Goal: Task Accomplishment & Management: Use online tool/utility

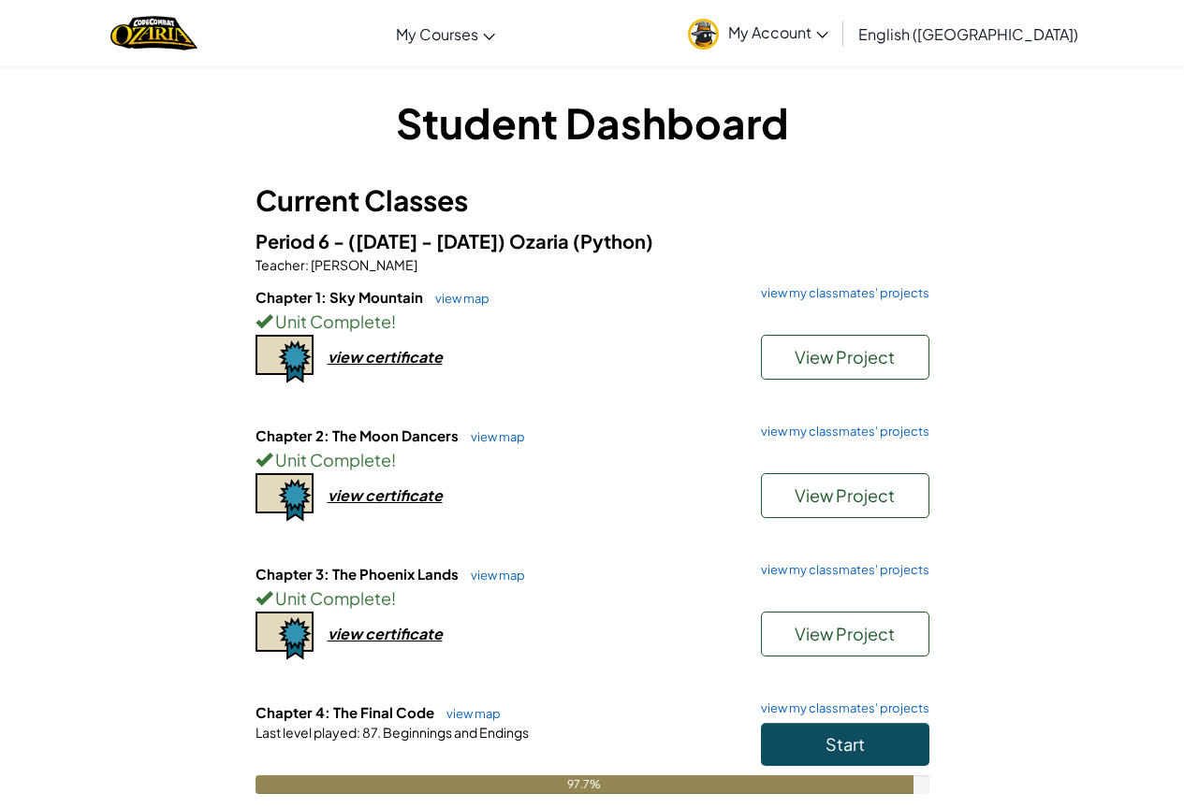
click at [804, 722] on div "Chapter 4: The Final Code view map view my classmates' projects Start Last leve…" at bounding box center [592, 763] width 674 height 120
click at [808, 748] on button "Start" at bounding box center [845, 744] width 168 height 43
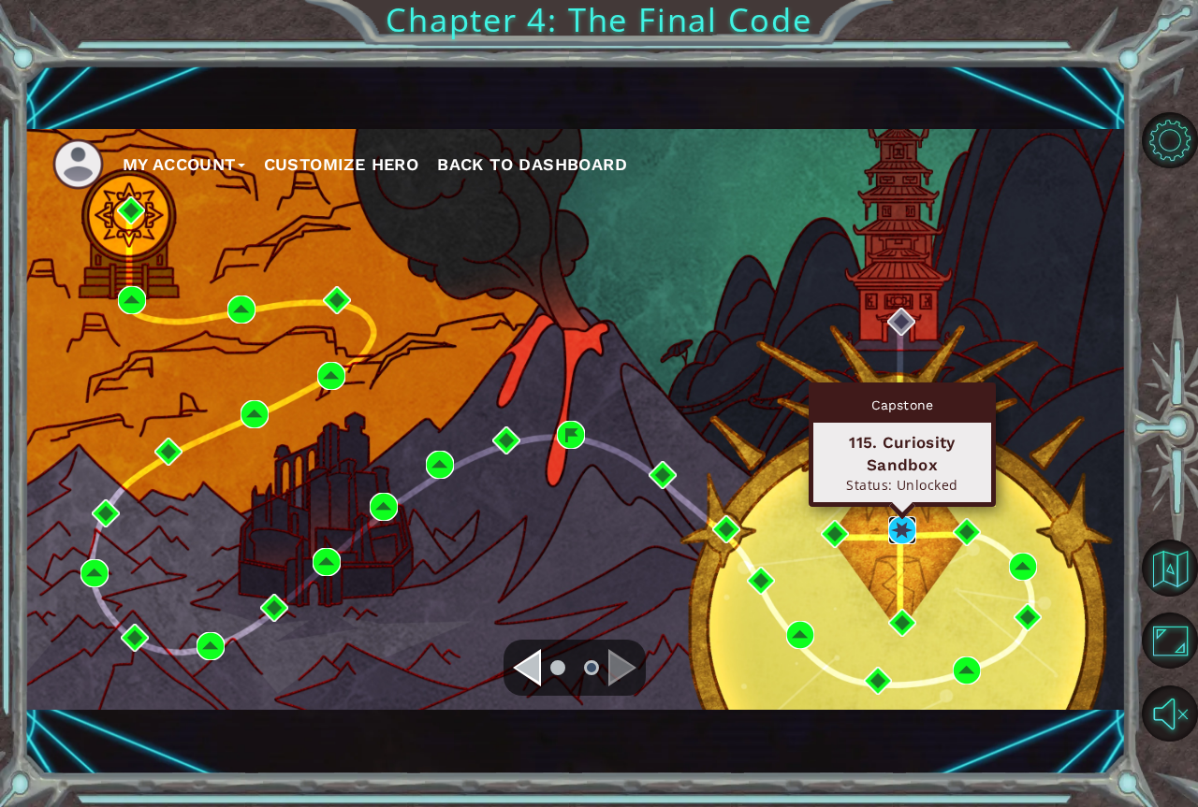
click at [908, 536] on img at bounding box center [902, 530] width 28 height 28
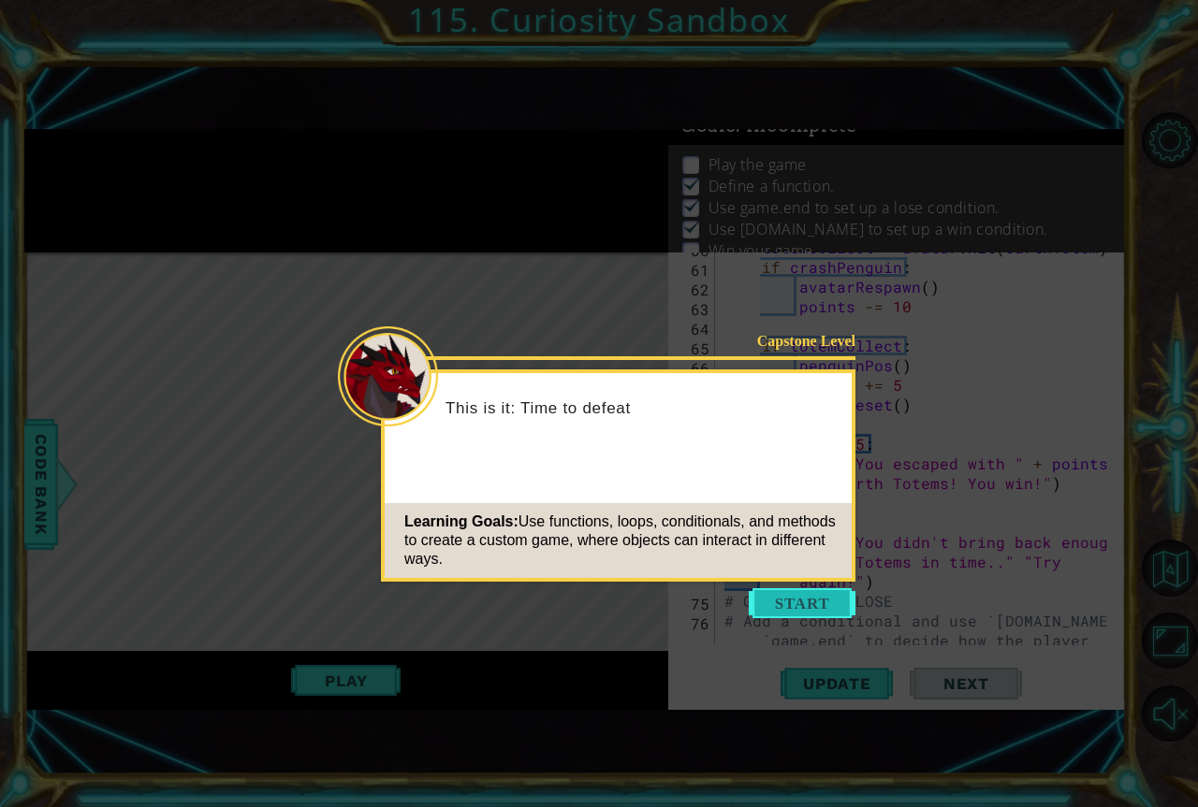
scroll to position [1591, 0]
click at [834, 607] on button "Start" at bounding box center [801, 603] width 107 height 30
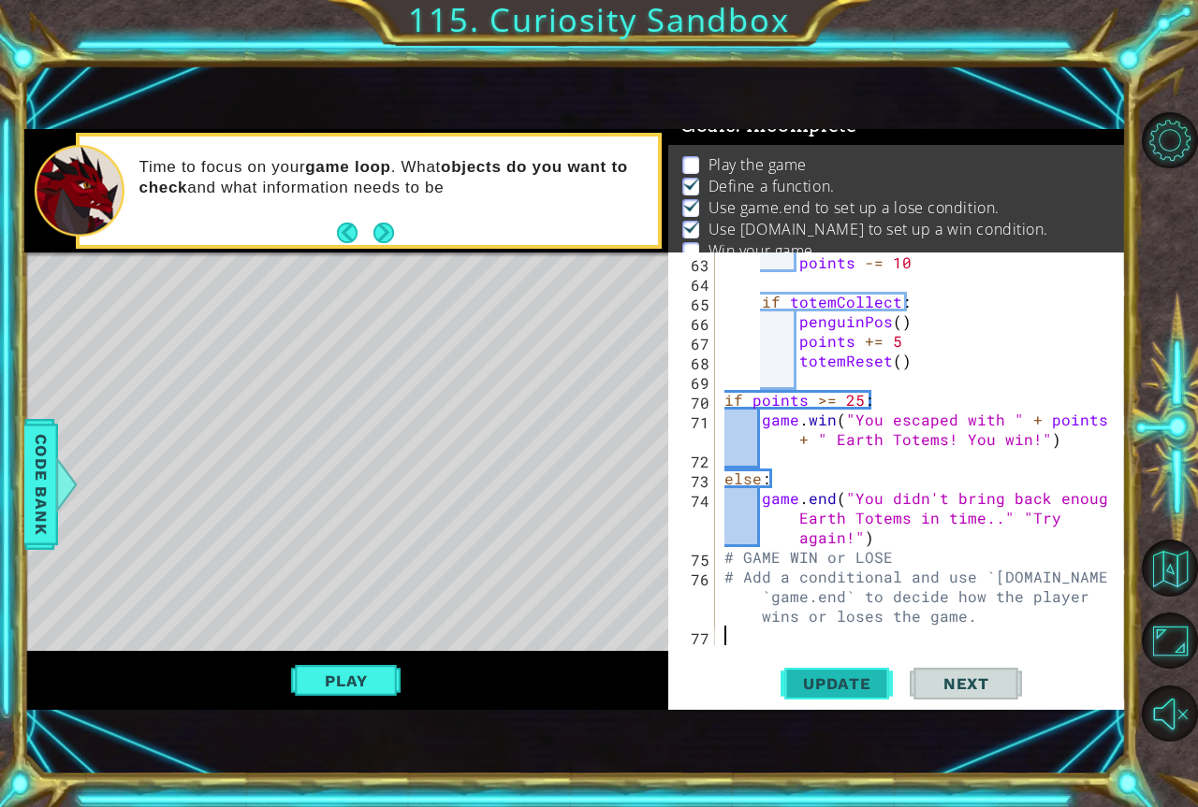
drag, startPoint x: 800, startPoint y: 685, endPoint x: 787, endPoint y: 687, distance: 13.2
click at [800, 684] on span "Update" at bounding box center [837, 684] width 106 height 19
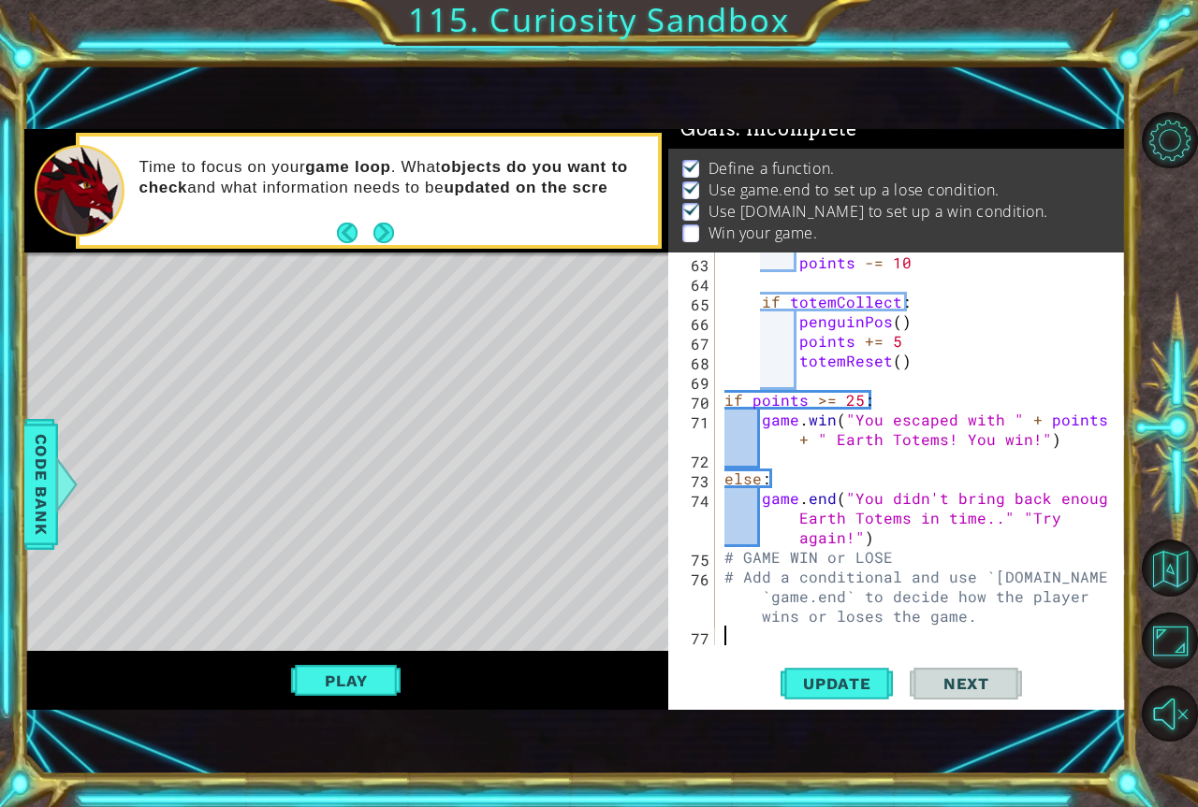
scroll to position [32, 0]
click at [407, 686] on div "Play" at bounding box center [346, 681] width 644 height 60
click at [370, 680] on button "Play" at bounding box center [345, 681] width 109 height 36
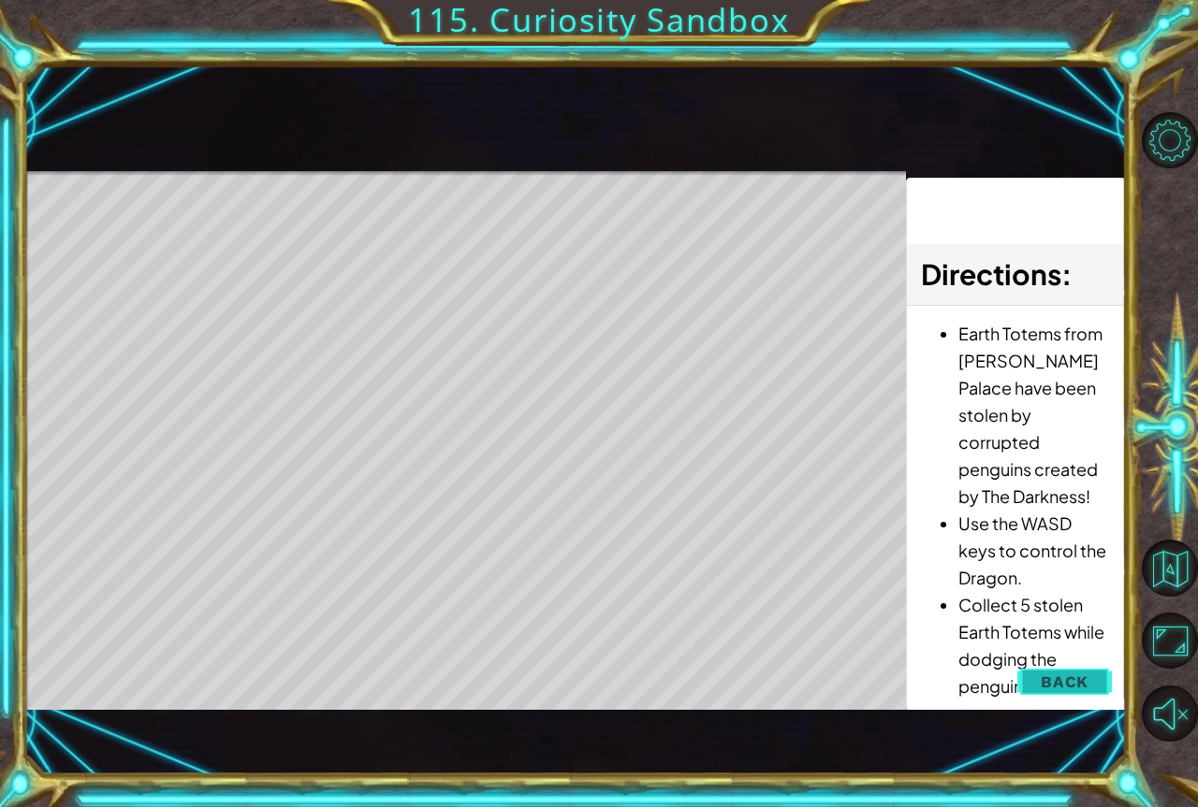
click at [1058, 675] on span "Back" at bounding box center [1064, 682] width 48 height 19
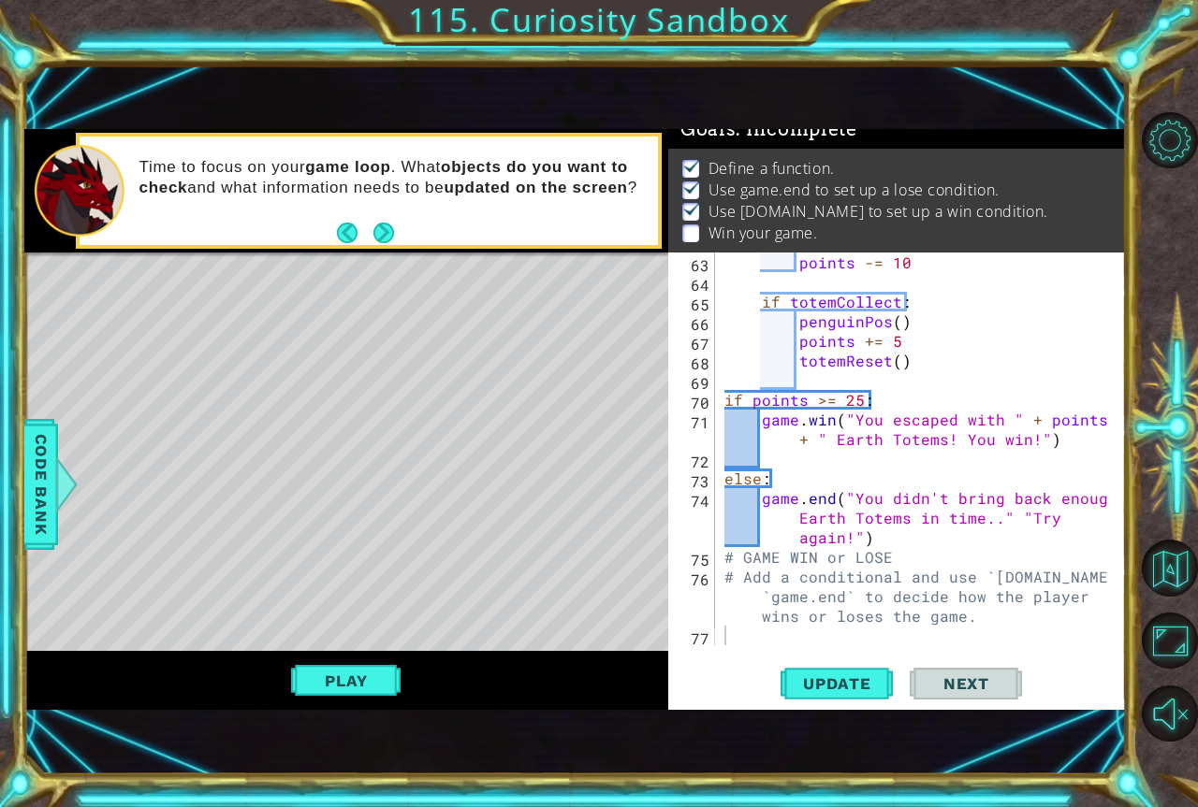
scroll to position [42, 0]
click at [386, 681] on button "Play" at bounding box center [345, 681] width 109 height 36
type textarea "# Add a conditional and use `game.win` and `game.end` to decide how the player …"
click at [922, 604] on div "points -= 10 if totemCollect : penguinPos ( ) points += 5 totemReset ( ) if poi…" at bounding box center [918, 469] width 396 height 432
click at [932, 679] on span "Next" at bounding box center [965, 684] width 83 height 19
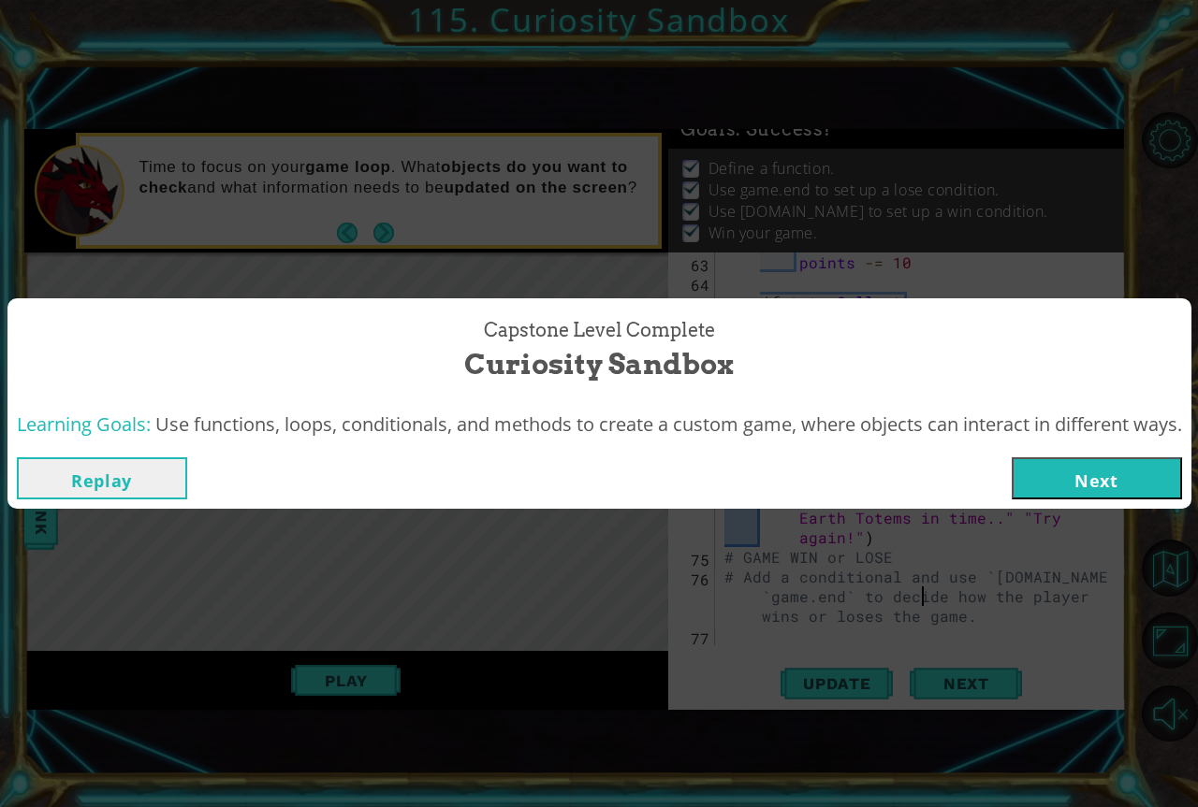
click at [1101, 467] on button "Next" at bounding box center [1096, 478] width 170 height 42
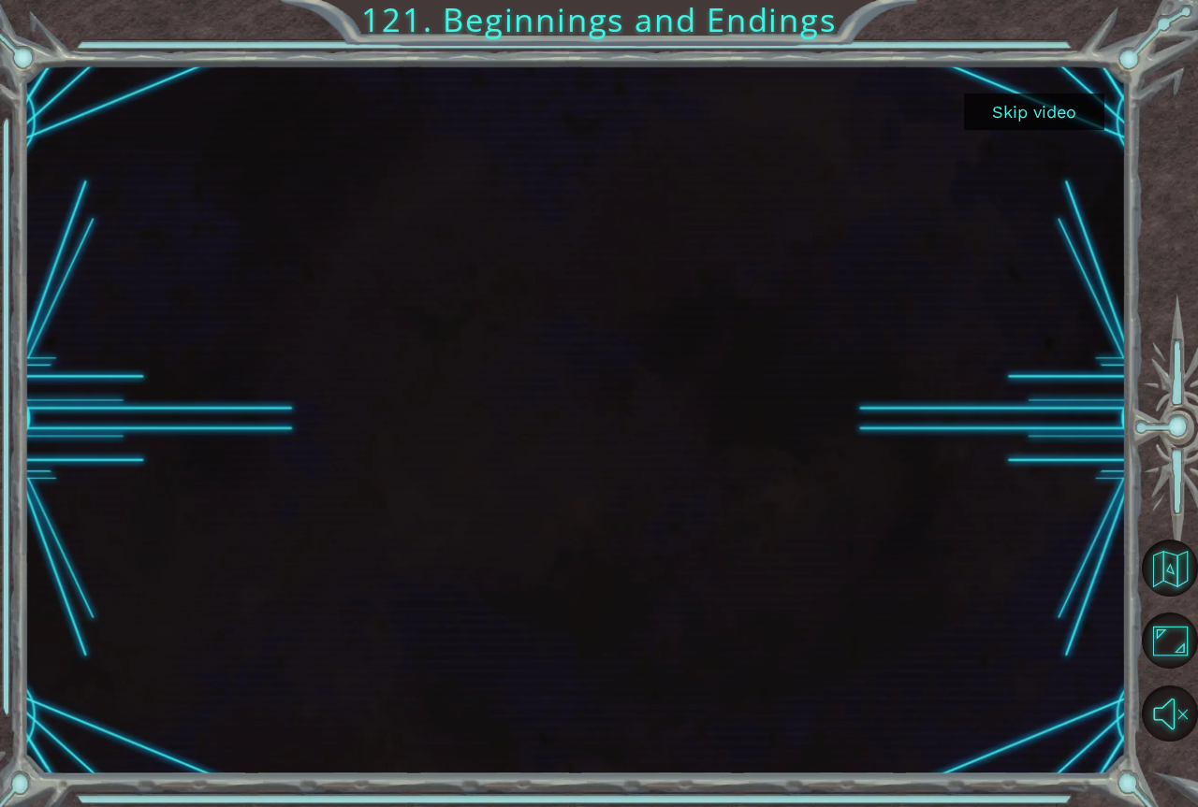
click at [1079, 109] on button "Skip video" at bounding box center [1034, 112] width 140 height 36
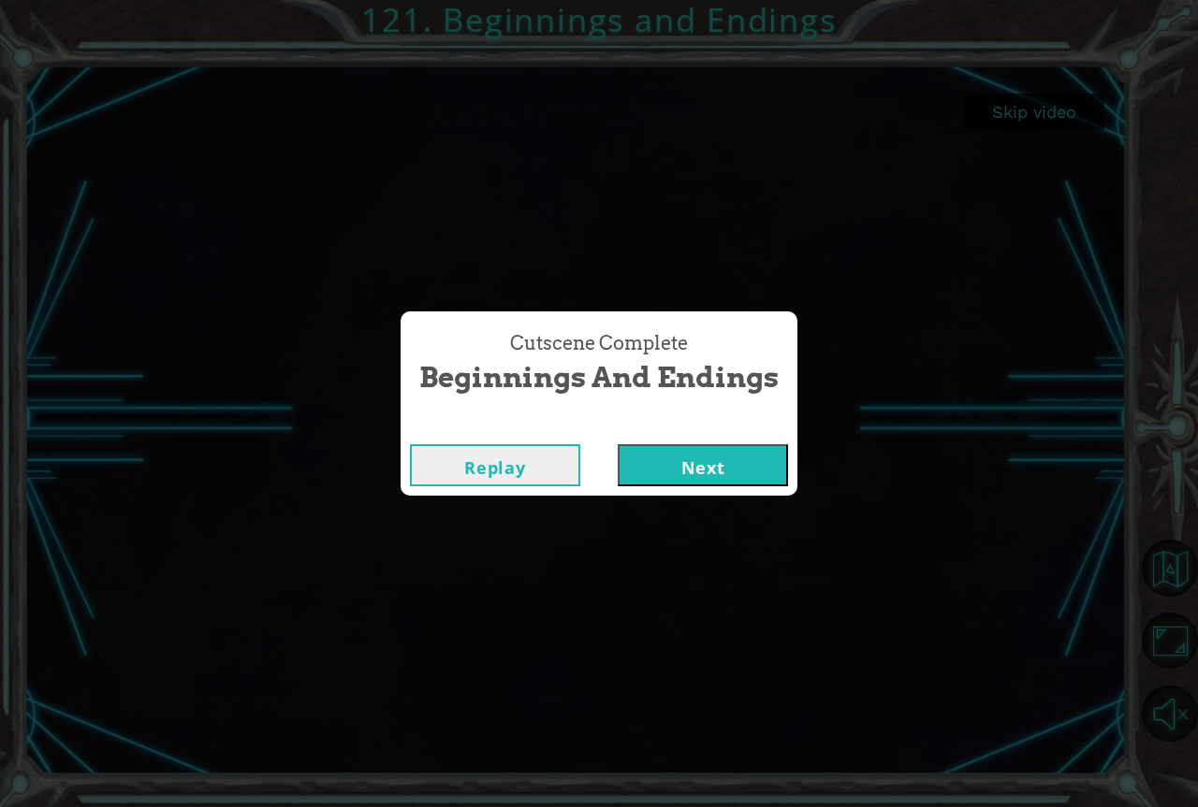
click at [707, 458] on button "Next" at bounding box center [702, 465] width 170 height 42
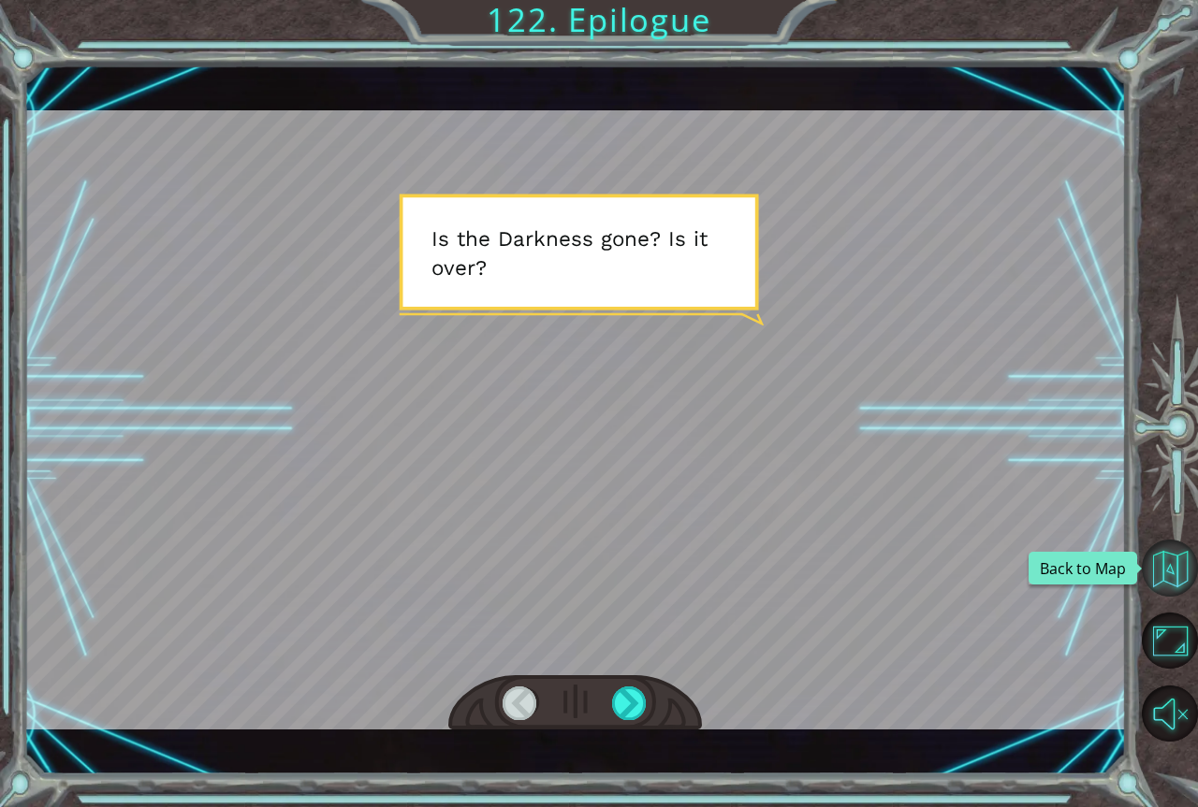
click at [1178, 571] on button "Back to Map" at bounding box center [1169, 568] width 56 height 56
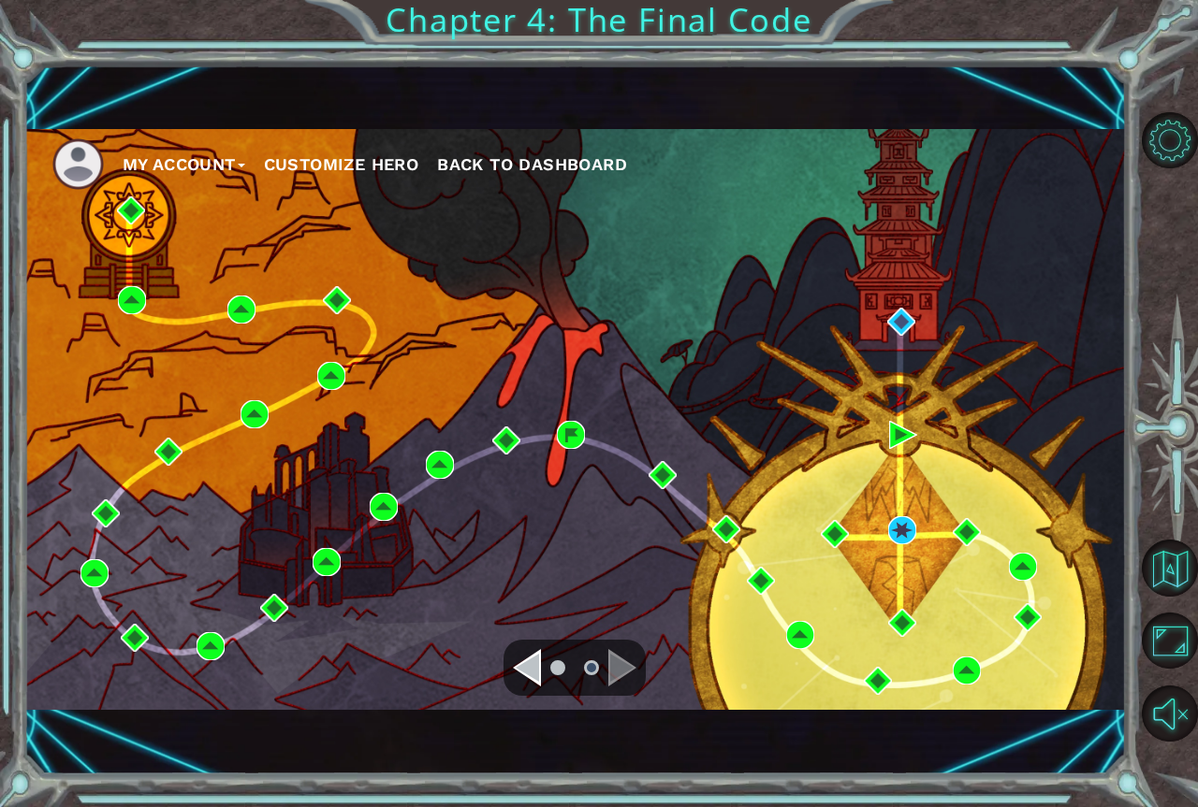
click at [1054, 488] on div "My Account Customize Hero Back to Dashboard" at bounding box center [575, 419] width 1102 height 581
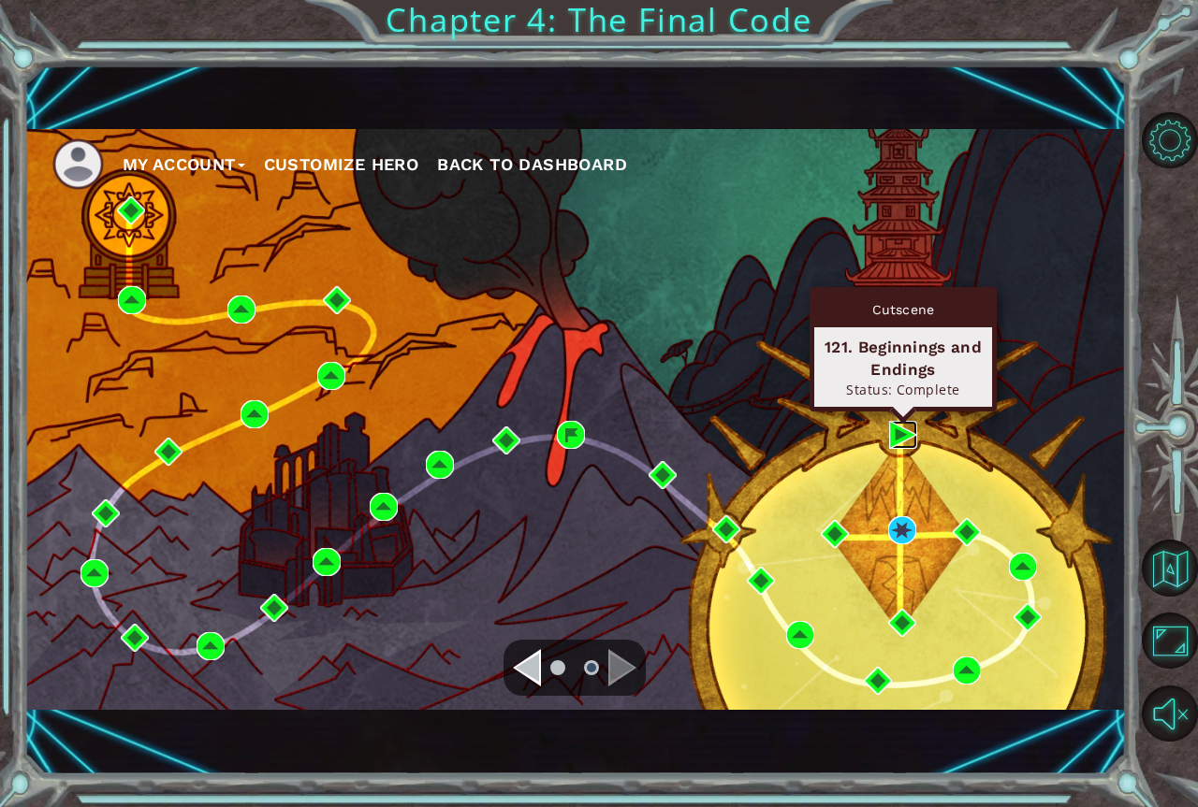
click at [901, 441] on img at bounding box center [903, 435] width 28 height 28
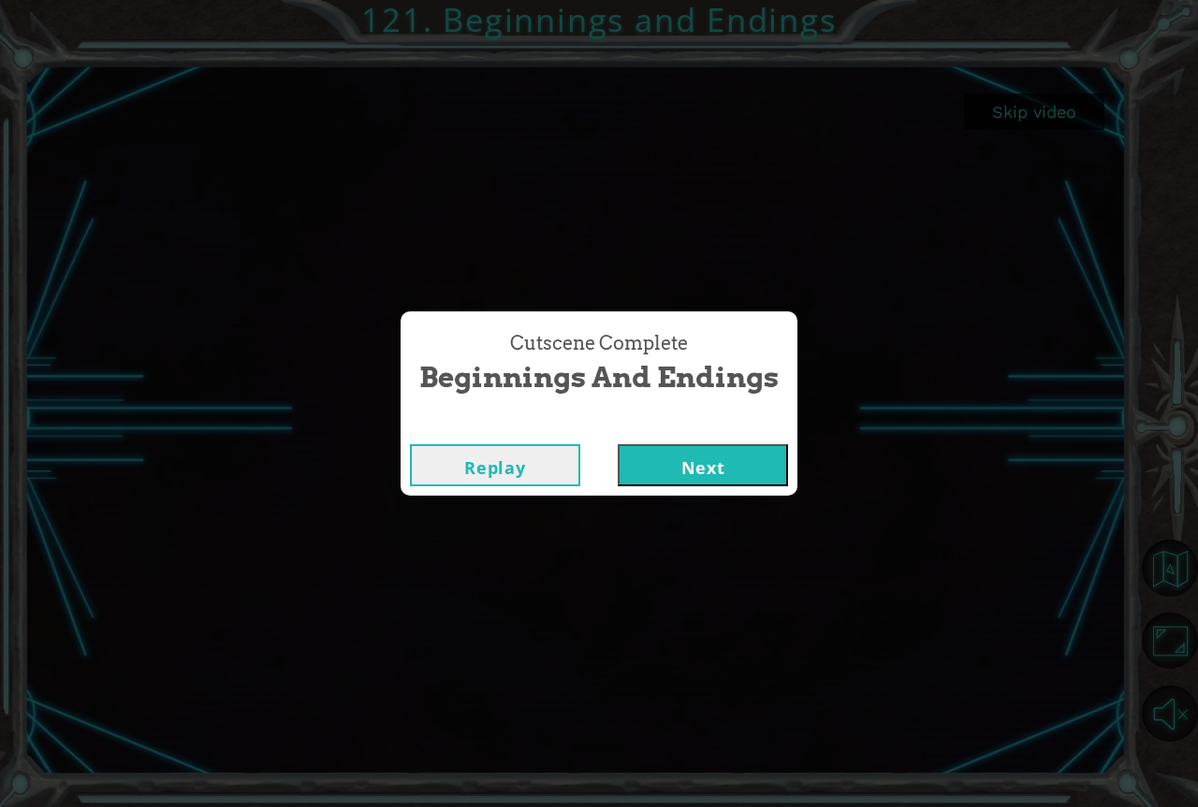
click at [682, 481] on button "Next" at bounding box center [702, 465] width 170 height 42
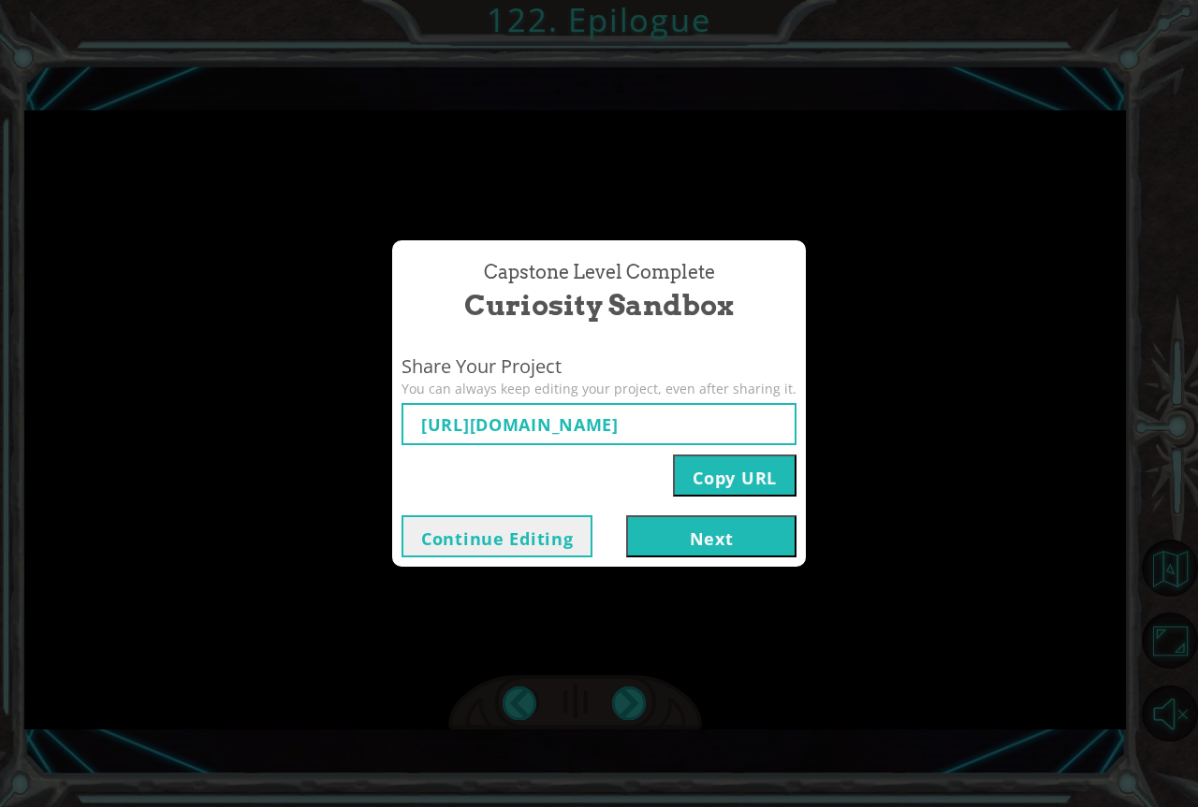
click at [680, 538] on button "Next" at bounding box center [711, 537] width 170 height 42
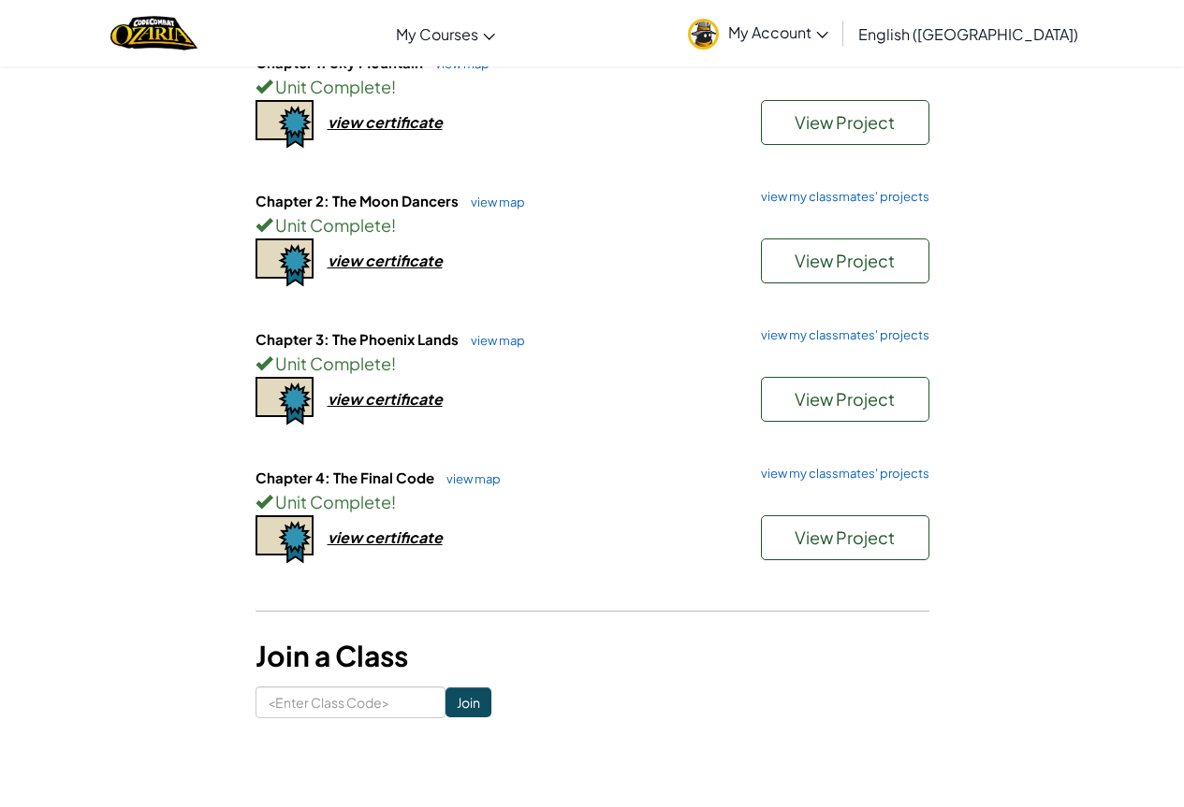
scroll to position [187, 0]
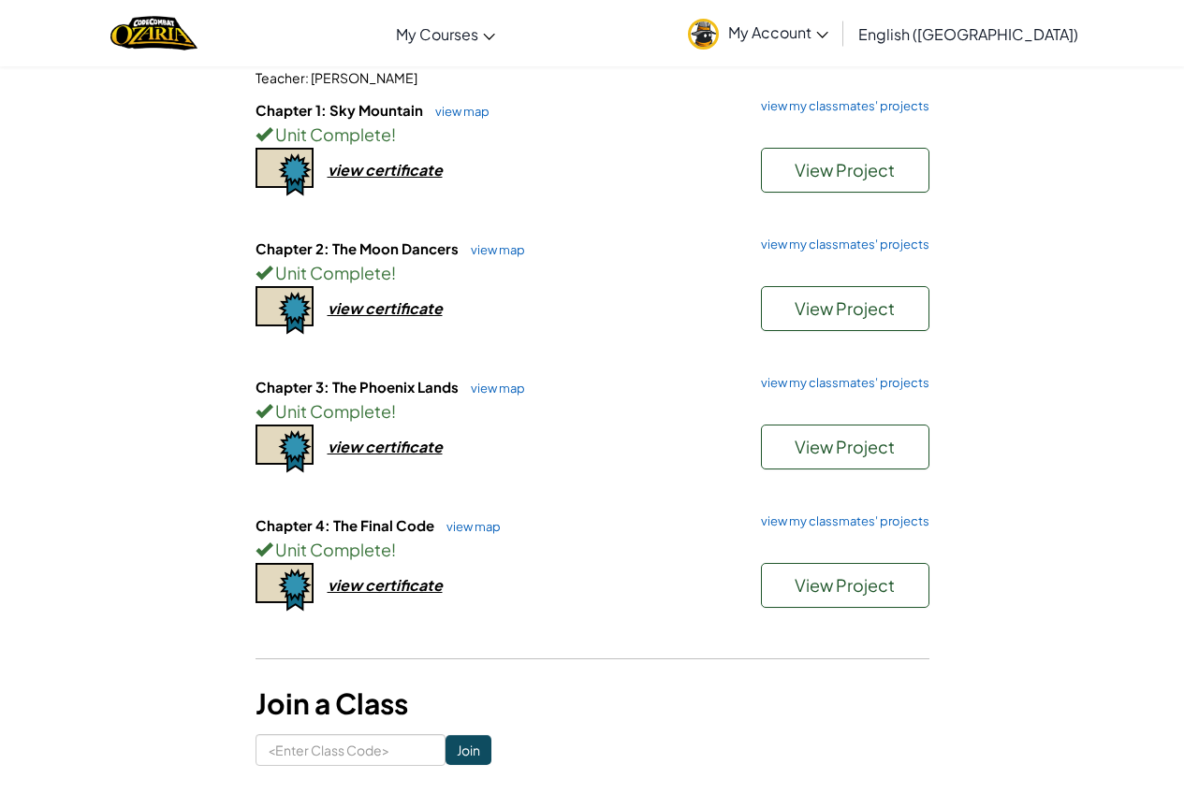
click at [499, 622] on div "Chapter 4: The Final Code view map view my classmates' projects Unit Complete !…" at bounding box center [592, 585] width 674 height 138
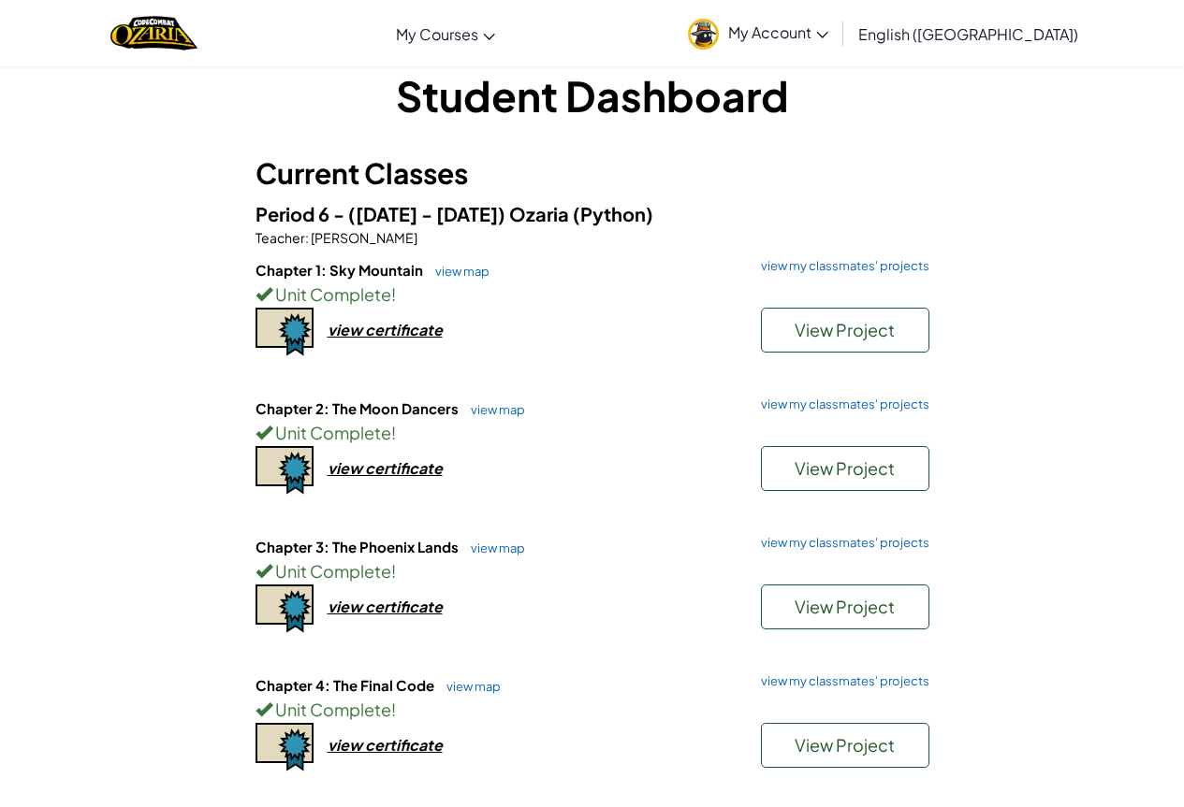
scroll to position [0, 0]
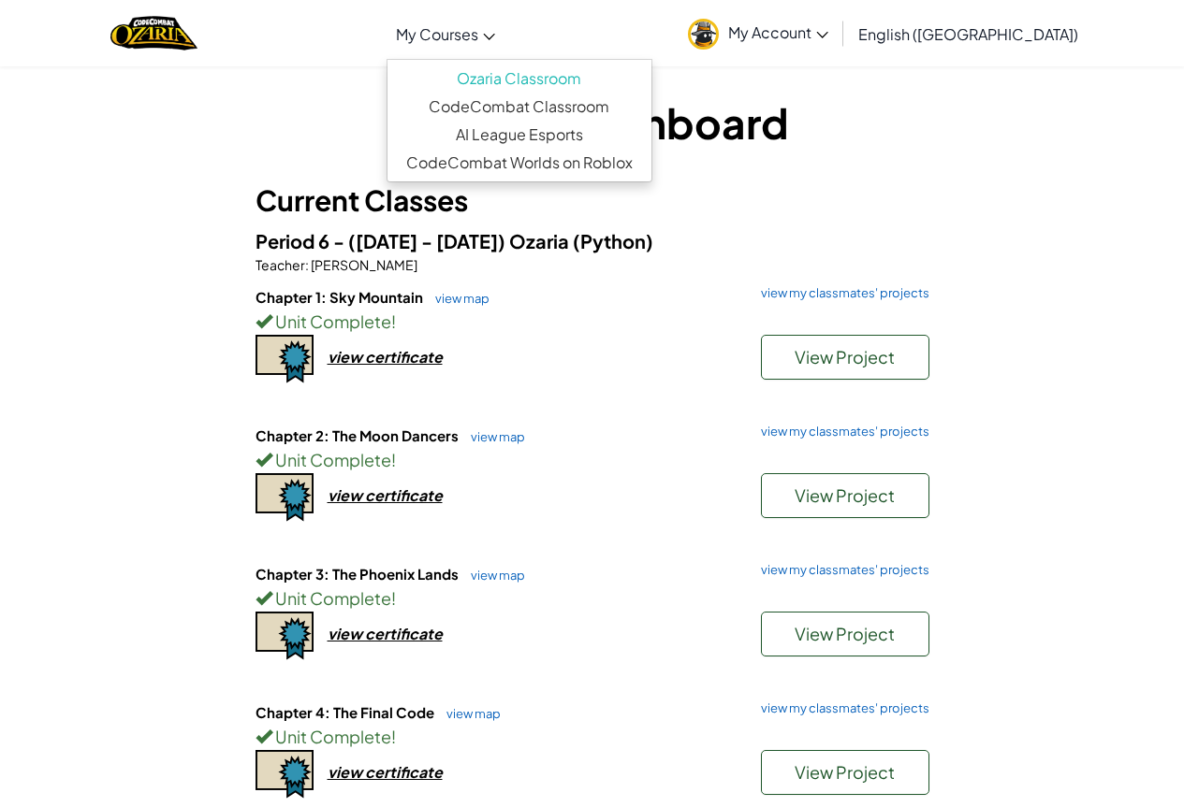
click at [504, 42] on link "My Courses" at bounding box center [445, 33] width 118 height 51
click at [639, 69] on link "Ozaria Classroom" at bounding box center [519, 79] width 264 height 28
click at [618, 76] on link "Ozaria Classroom" at bounding box center [519, 79] width 264 height 28
click at [651, 104] on link "CodeCombat Classroom" at bounding box center [519, 107] width 264 height 28
click at [478, 40] on span "My Courses" at bounding box center [437, 34] width 82 height 20
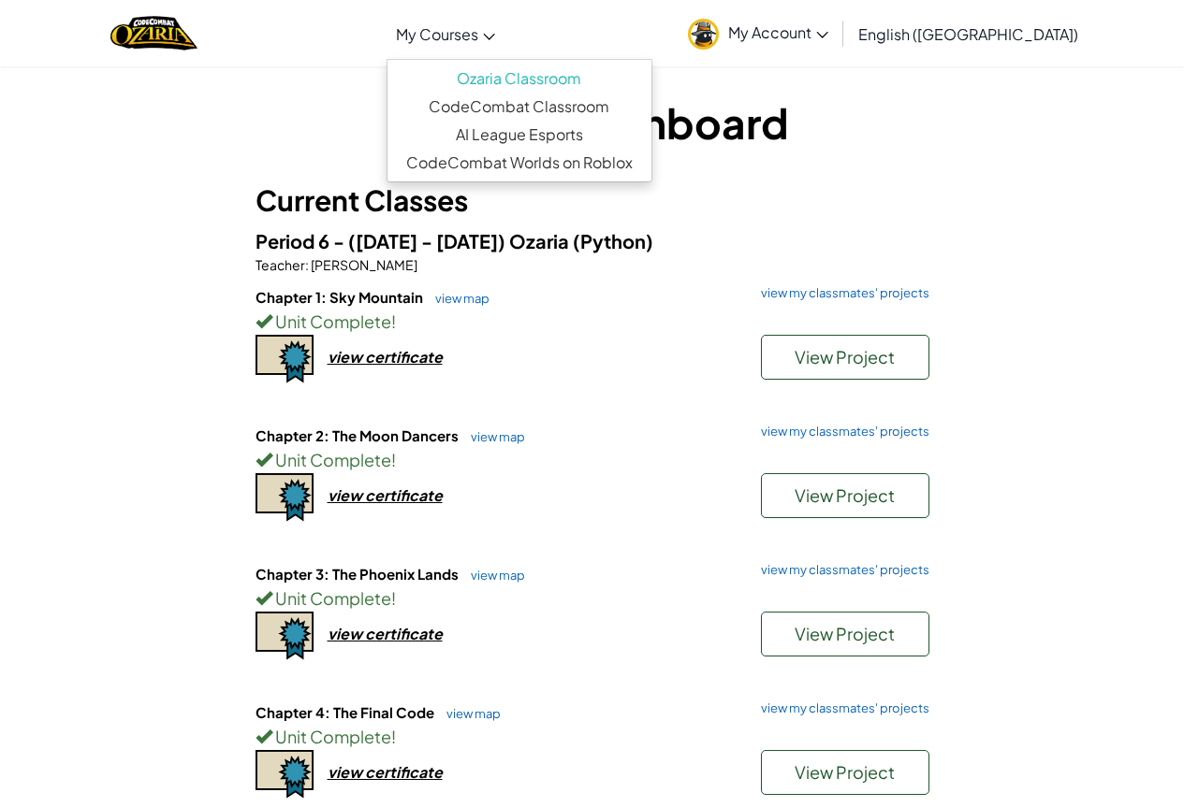
click at [368, 112] on h1 "Student Dashboard" at bounding box center [592, 123] width 674 height 58
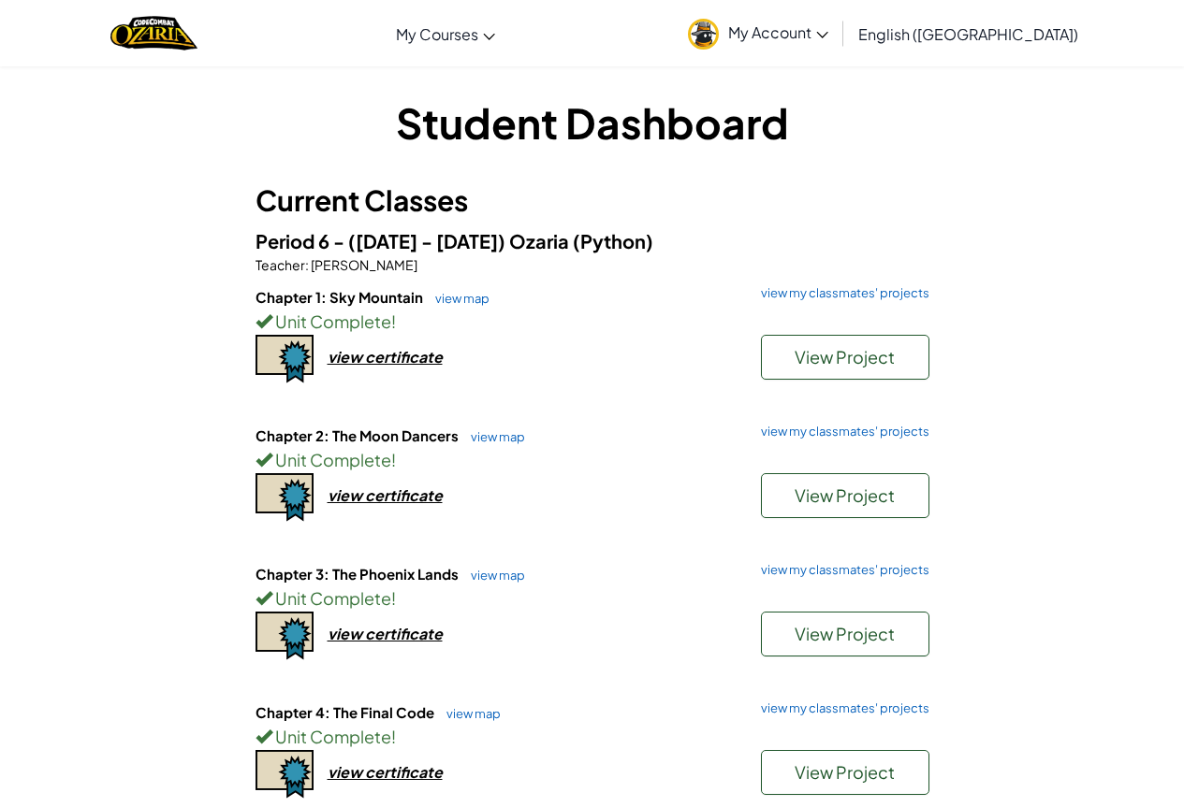
click at [828, 33] on span "My Account" at bounding box center [778, 32] width 100 height 20
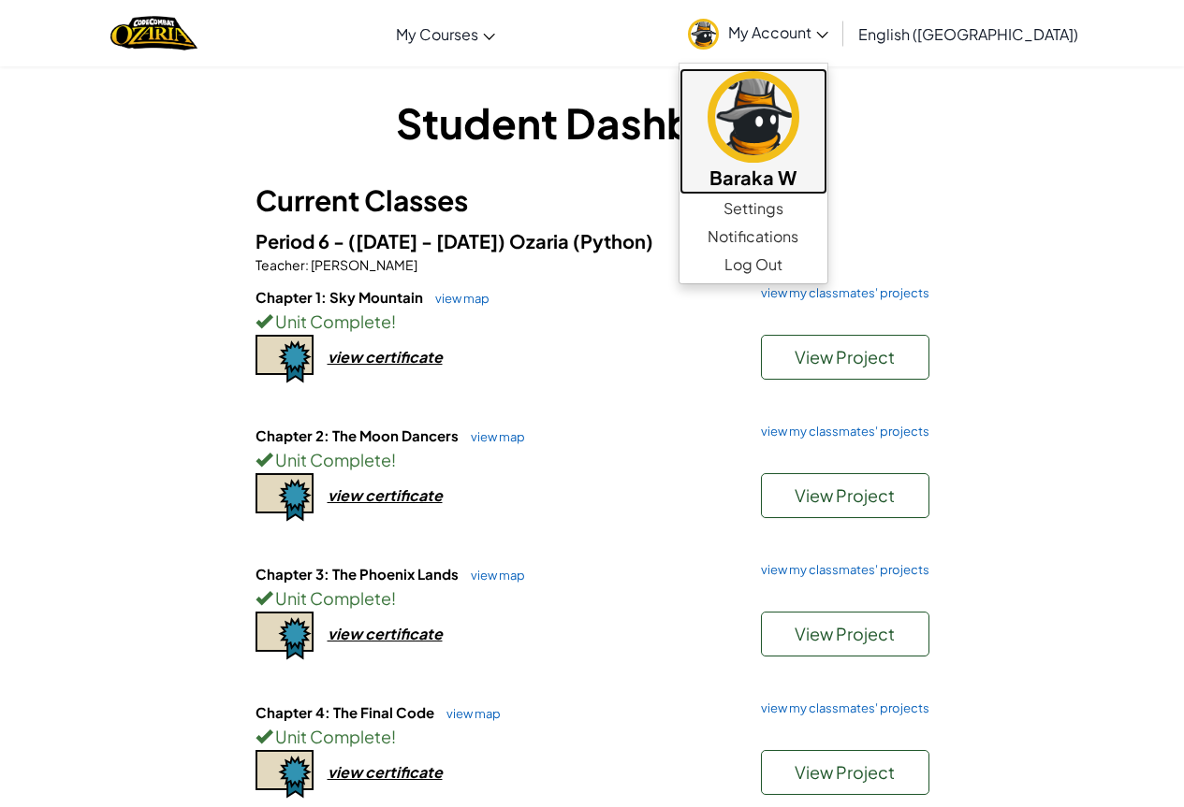
click at [827, 99] on link "Baraka W" at bounding box center [753, 131] width 148 height 126
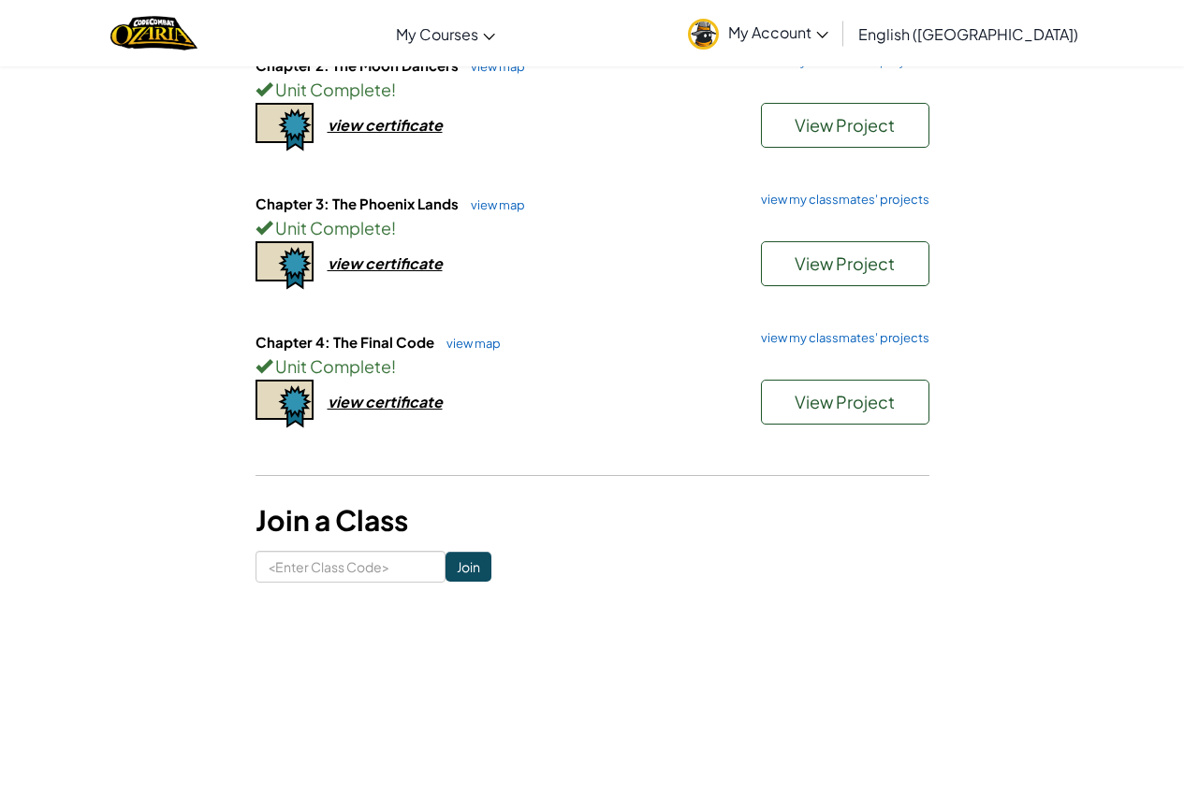
scroll to position [374, 0]
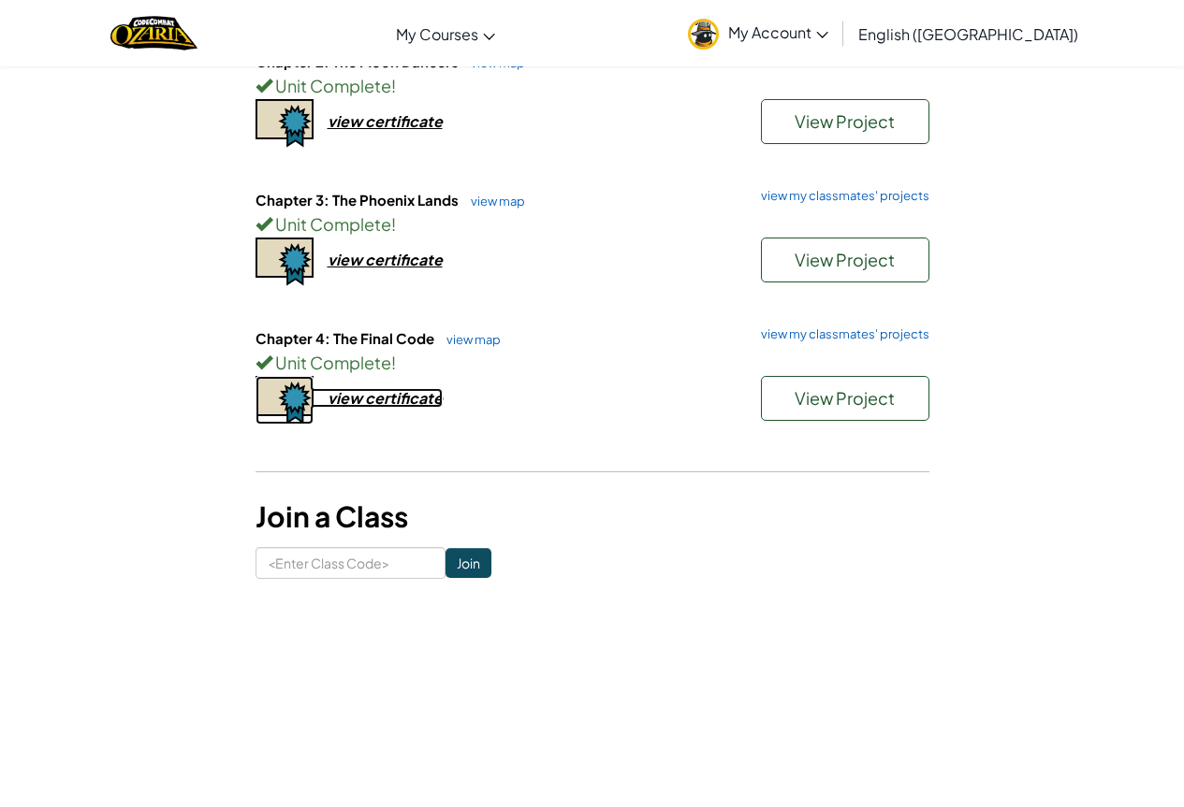
click at [419, 397] on div "view certificate" at bounding box center [384, 398] width 115 height 20
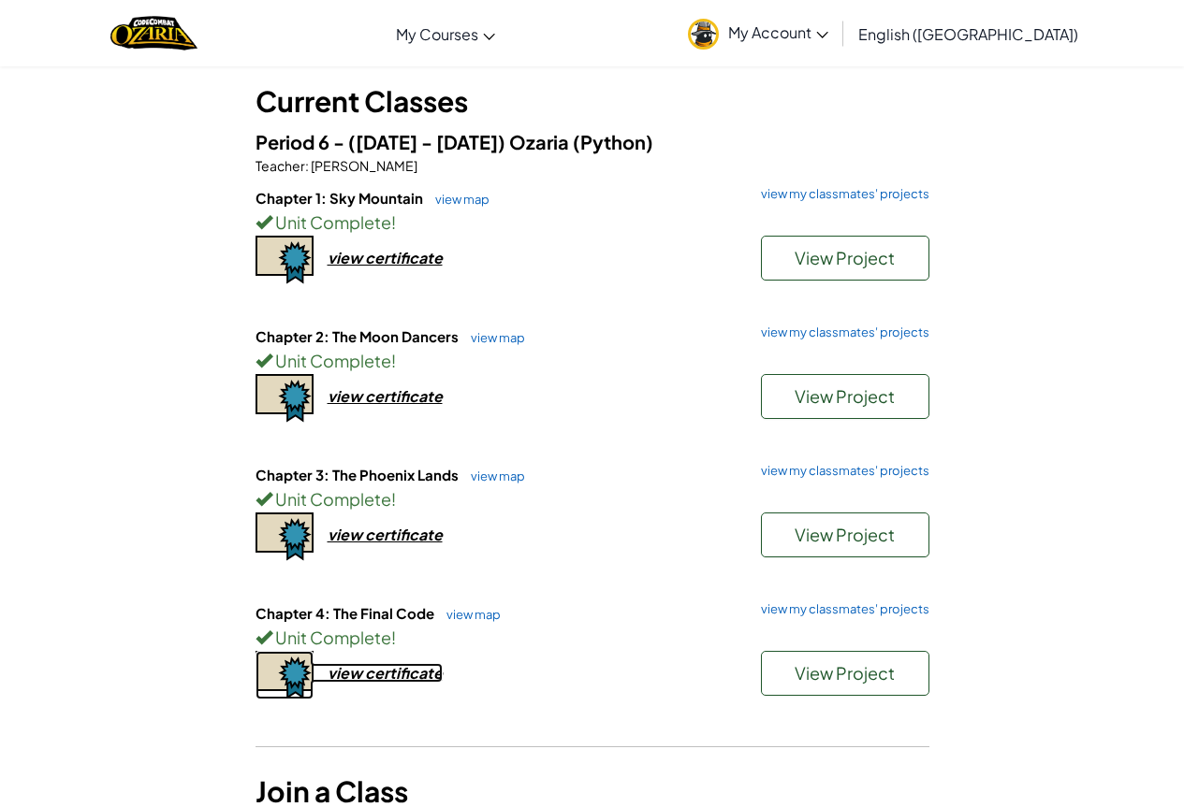
scroll to position [94, 0]
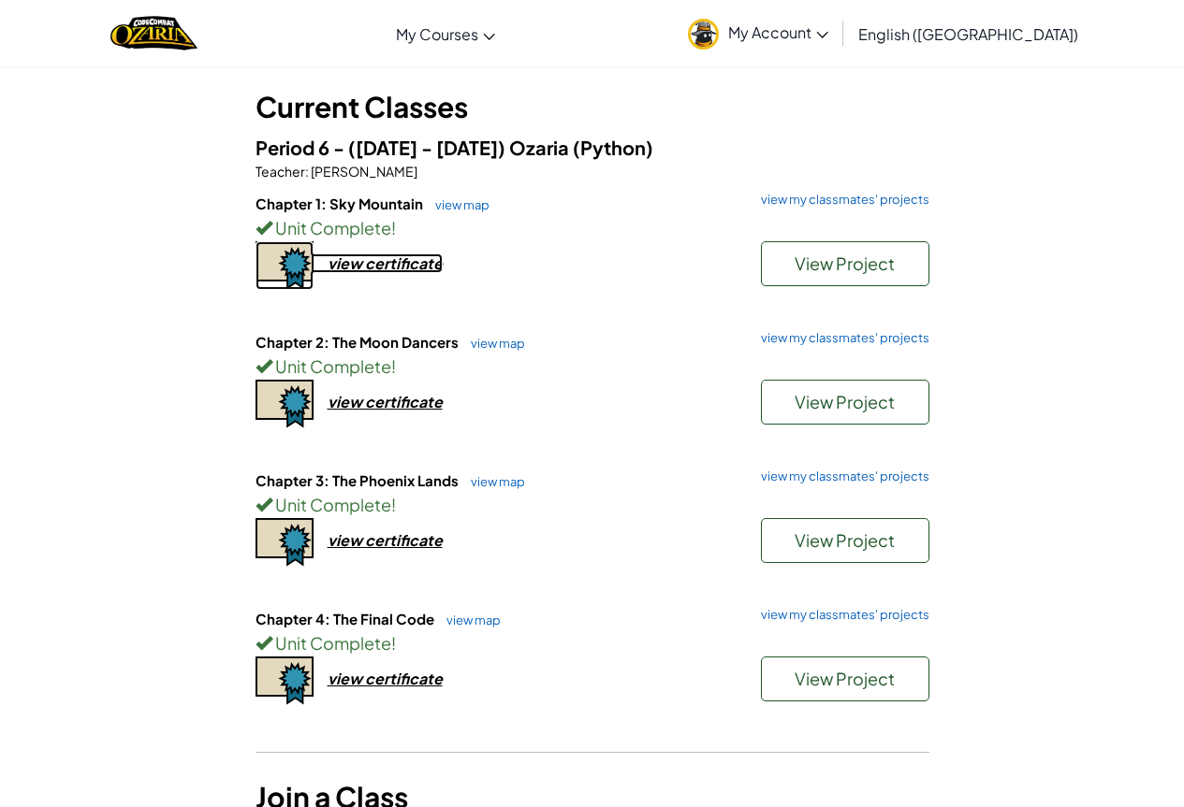
click at [428, 266] on div "view certificate" at bounding box center [384, 264] width 115 height 20
click at [404, 414] on div "Chapter 2: The Moon Dancers view map view my classmates' projects Unit Complete…" at bounding box center [592, 401] width 674 height 138
click at [390, 398] on div "view certificate" at bounding box center [384, 402] width 115 height 20
click at [396, 538] on div "view certificate" at bounding box center [384, 540] width 115 height 20
click at [837, 47] on link "My Account" at bounding box center [757, 33] width 159 height 59
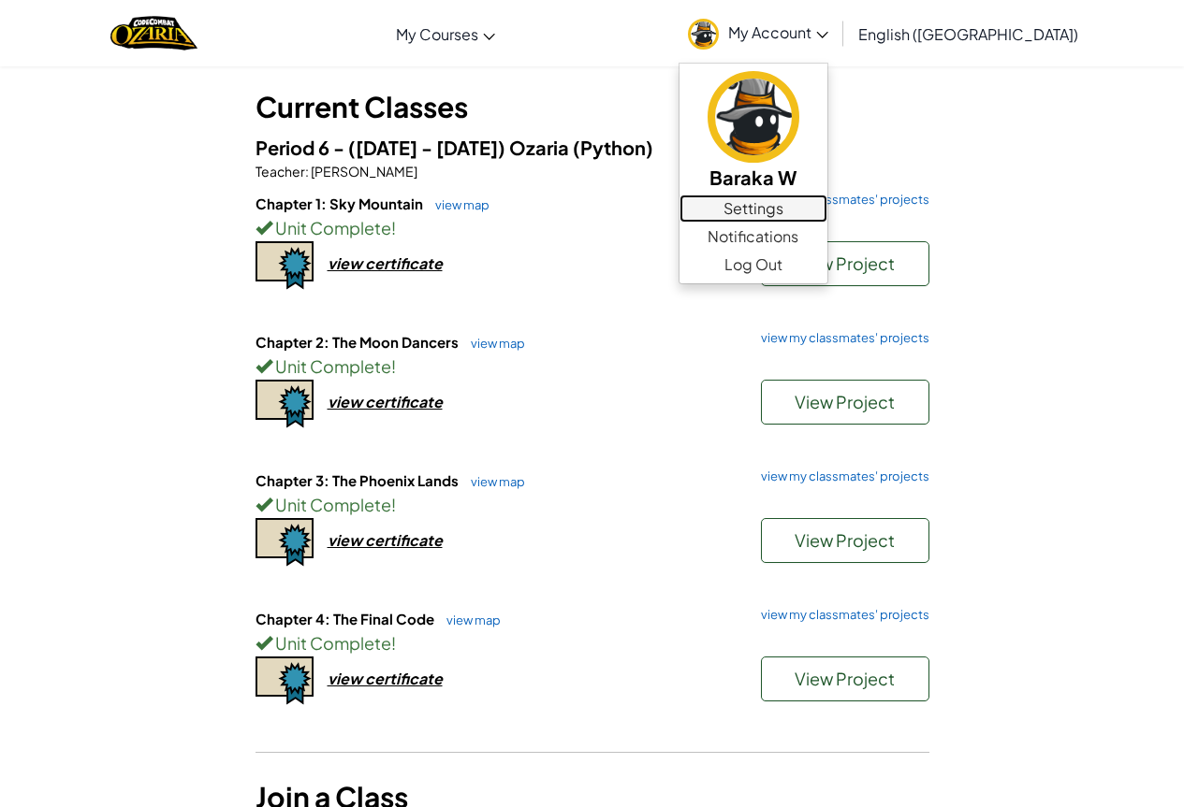
click at [827, 210] on link "Settings" at bounding box center [753, 209] width 148 height 28
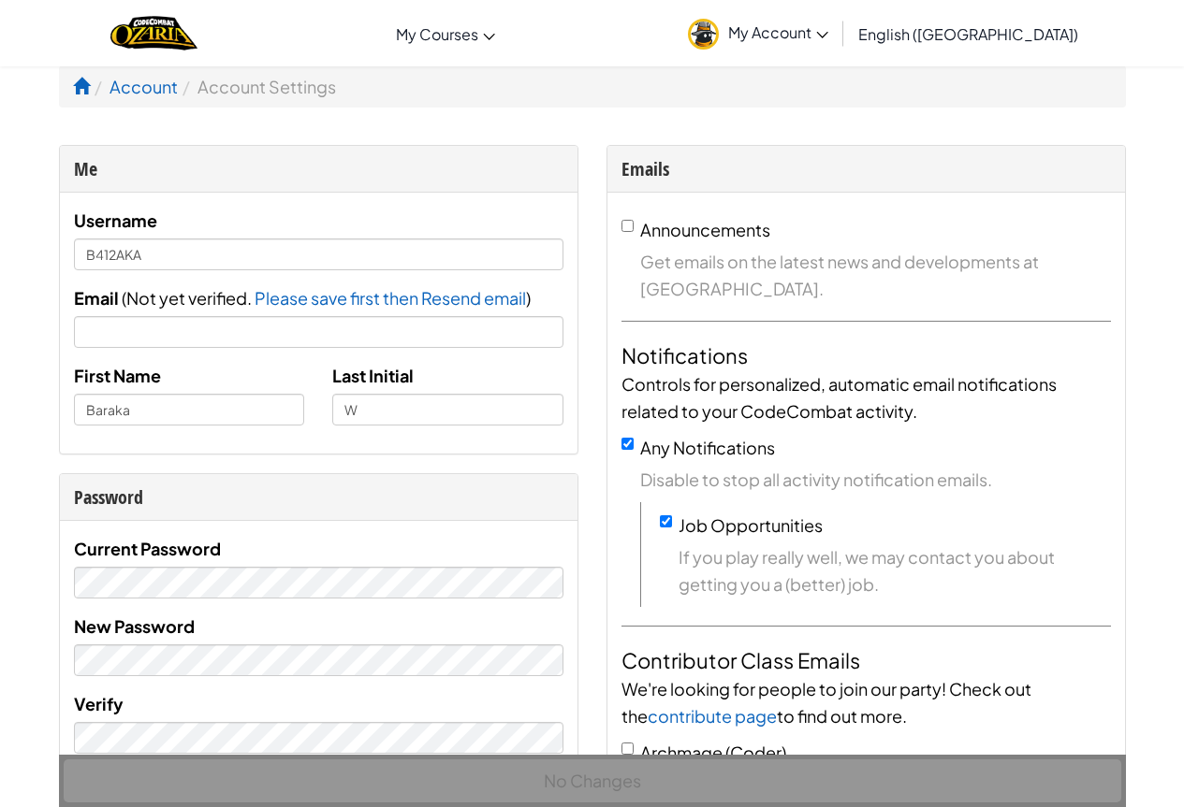
click at [719, 29] on img at bounding box center [703, 34] width 31 height 31
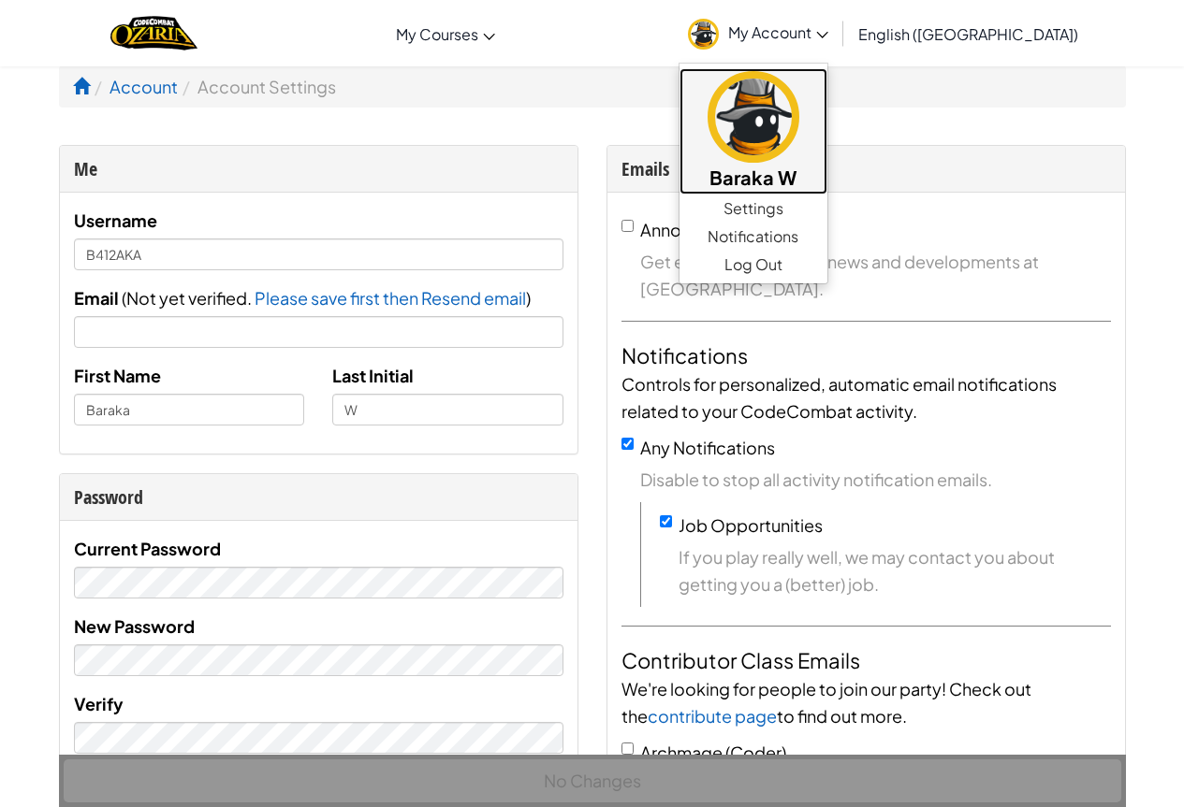
click at [799, 115] on img at bounding box center [753, 117] width 92 height 92
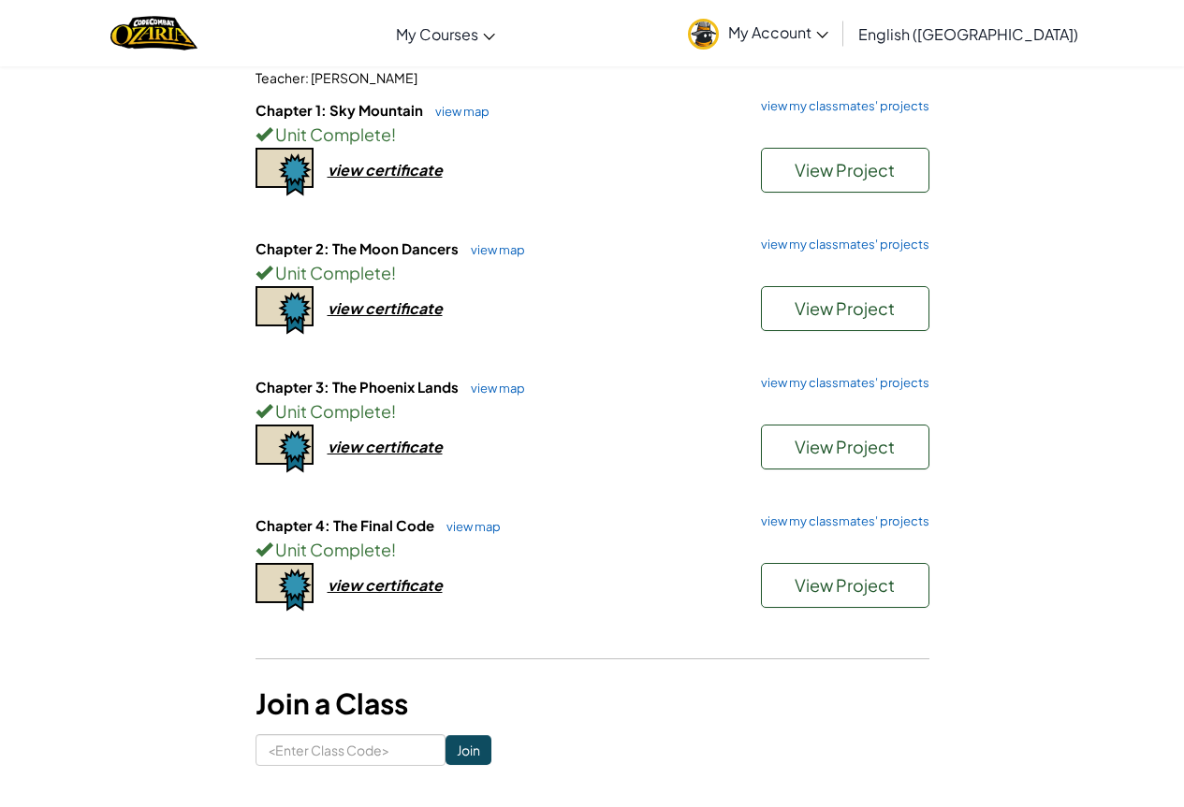
scroll to position [94, 0]
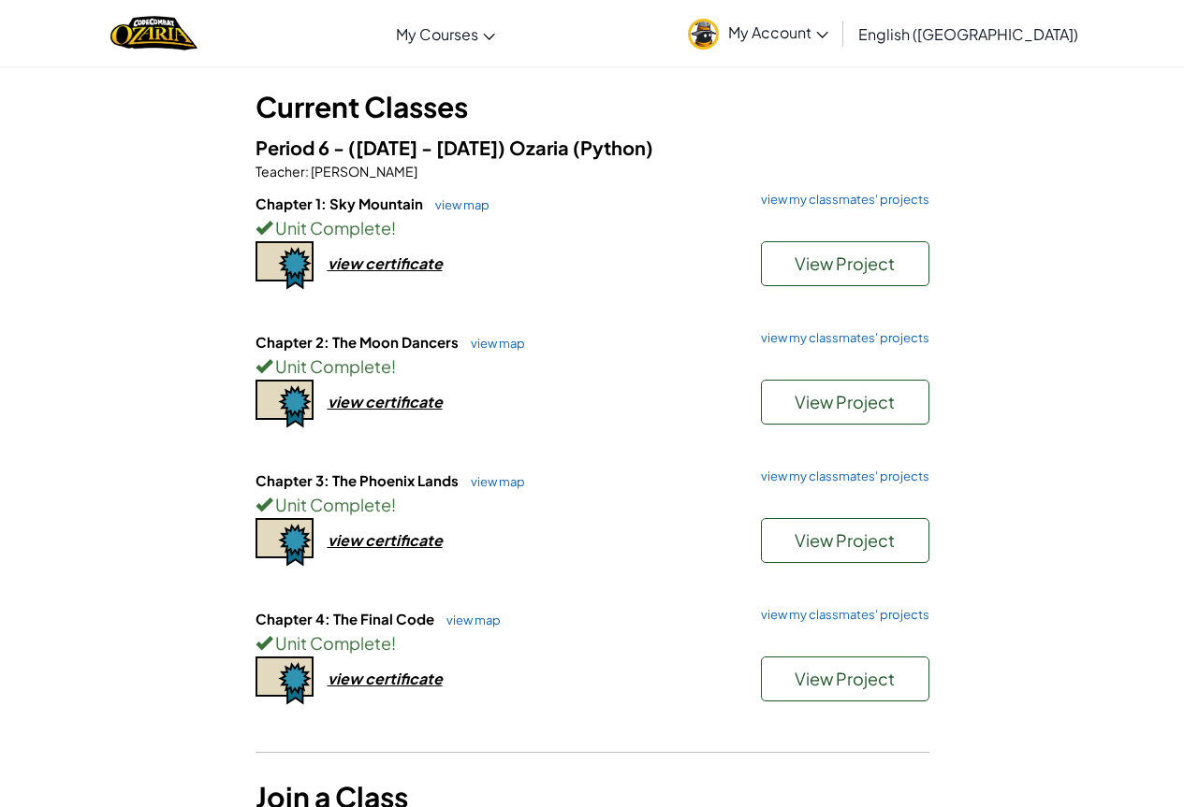
click at [1167, 165] on div "Student Dashboard Current Classes Period 6 - ([DATE] - [DATE]) Ozaria (Python) …" at bounding box center [592, 430] width 1184 height 916
click at [665, 113] on h3 "Current Classes" at bounding box center [592, 107] width 674 height 42
drag, startPoint x: 539, startPoint y: 151, endPoint x: 640, endPoint y: 138, distance: 101.9
click at [640, 138] on h5 "Period 6 - (2025 - 2026) Ozaria (Python)" at bounding box center [592, 147] width 674 height 29
drag, startPoint x: 700, startPoint y: 58, endPoint x: 855, endPoint y: 30, distance: 157.8
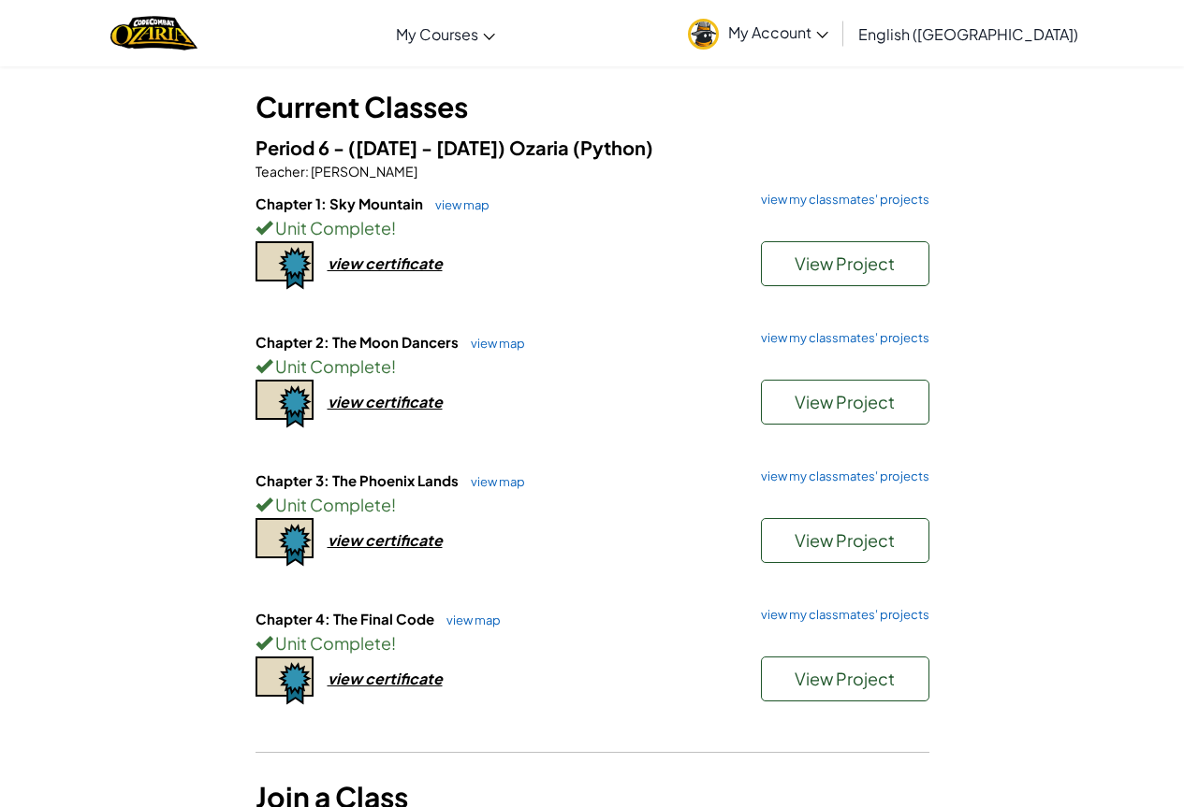
click at [828, 30] on span "My Account" at bounding box center [778, 32] width 100 height 20
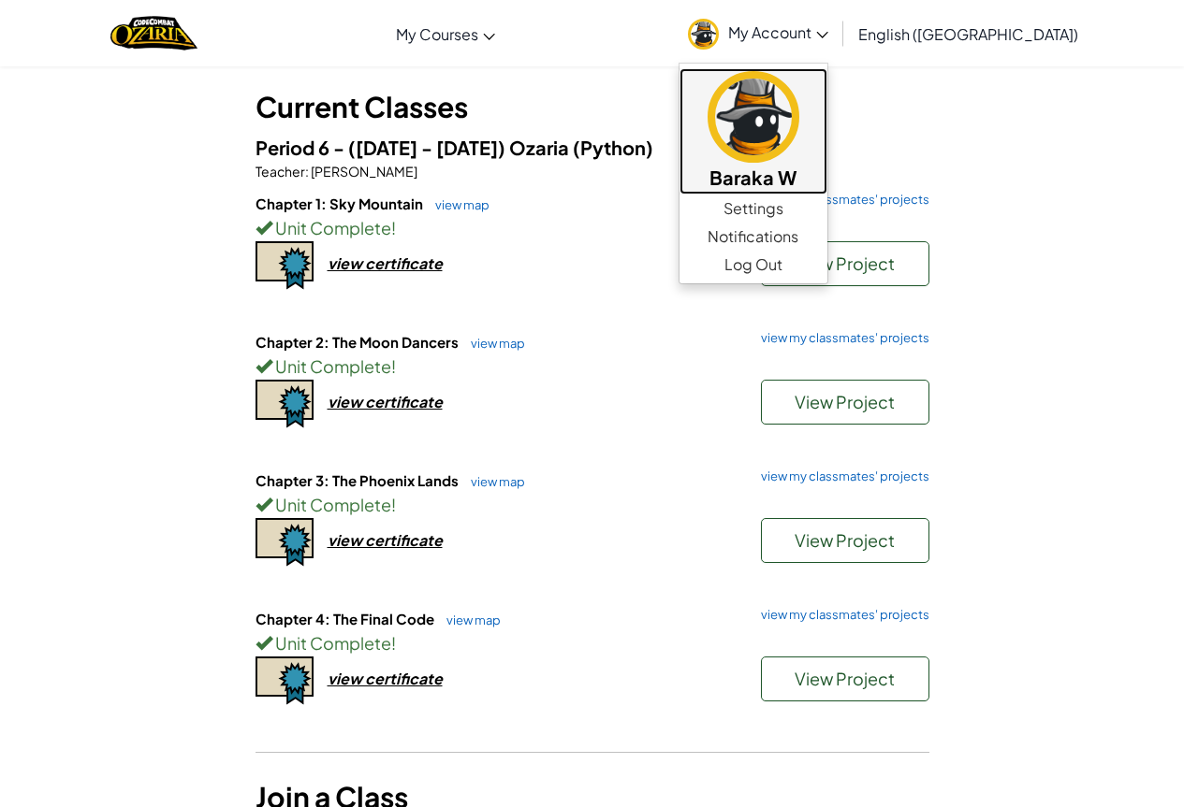
click at [808, 168] on h5 "Baraka W" at bounding box center [753, 177] width 110 height 29
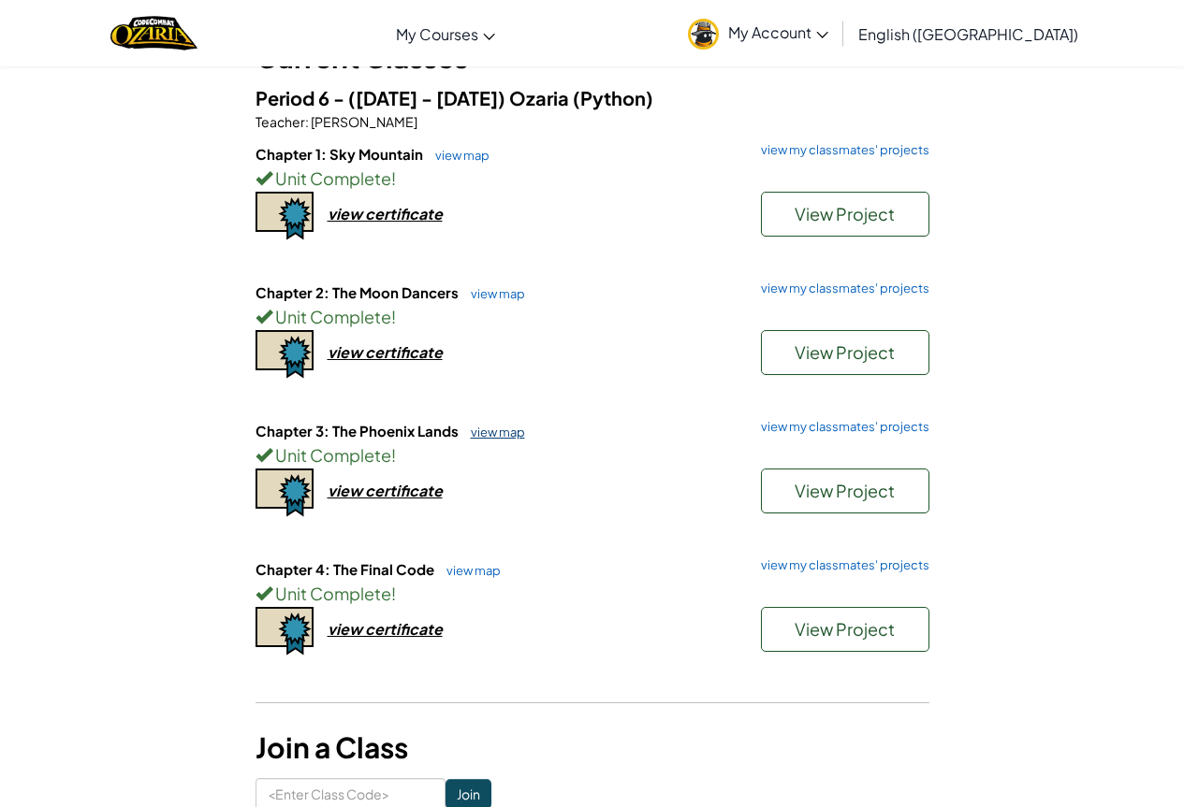
scroll to position [94, 0]
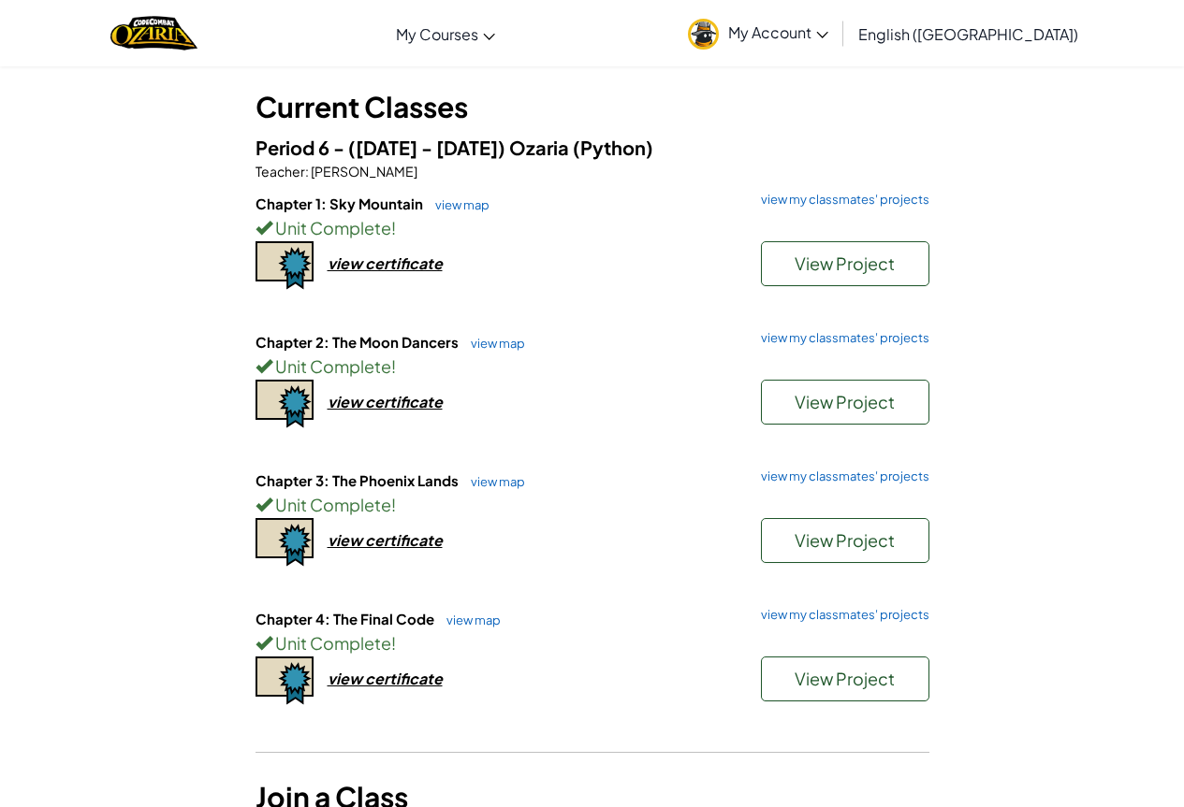
click at [48, 545] on div "Student Dashboard Current Classes Period 6 - ([DATE] - [DATE]) Ozaria (Python) …" at bounding box center [592, 430] width 1095 height 860
